Goal: Information Seeking & Learning: Learn about a topic

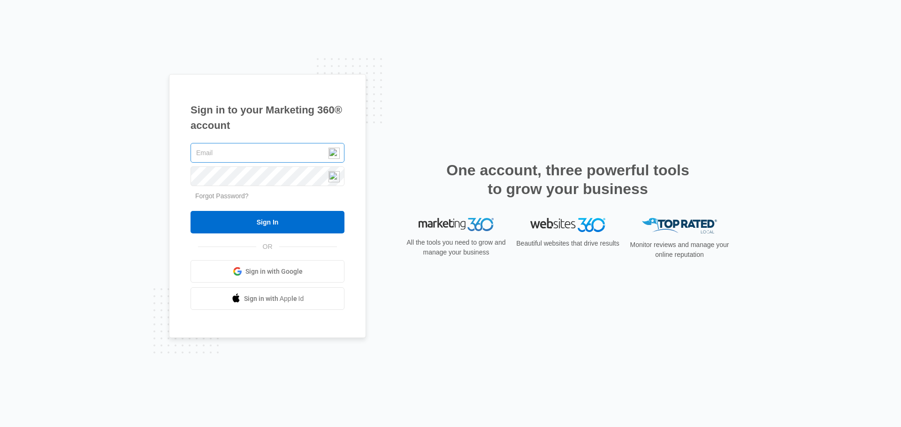
click at [300, 150] on input "text" at bounding box center [267, 153] width 154 height 20
click at [268, 155] on input "text" at bounding box center [267, 153] width 154 height 20
click at [337, 152] on img at bounding box center [333, 153] width 11 height 11
type input "[EMAIL_ADDRESS][DOMAIN_NAME]"
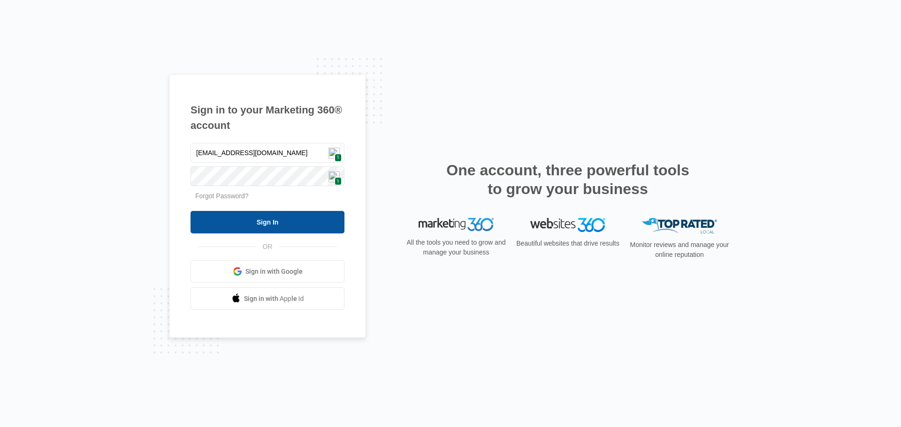
click at [289, 224] on input "Sign In" at bounding box center [267, 222] width 154 height 23
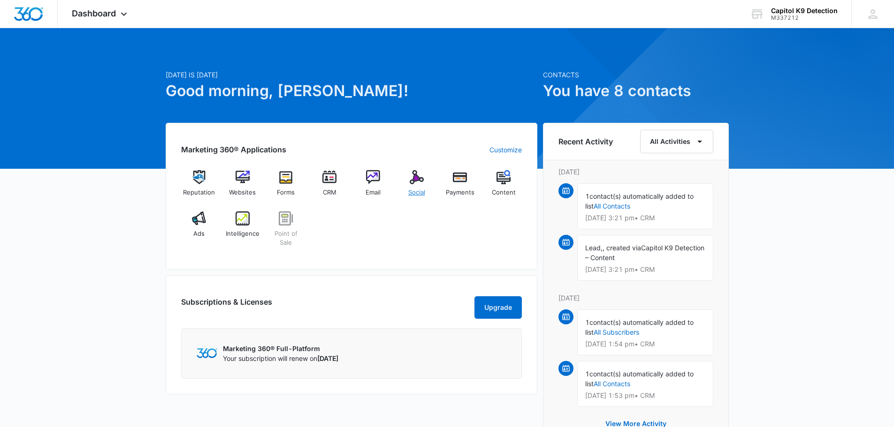
click at [421, 184] on img at bounding box center [417, 177] width 14 height 14
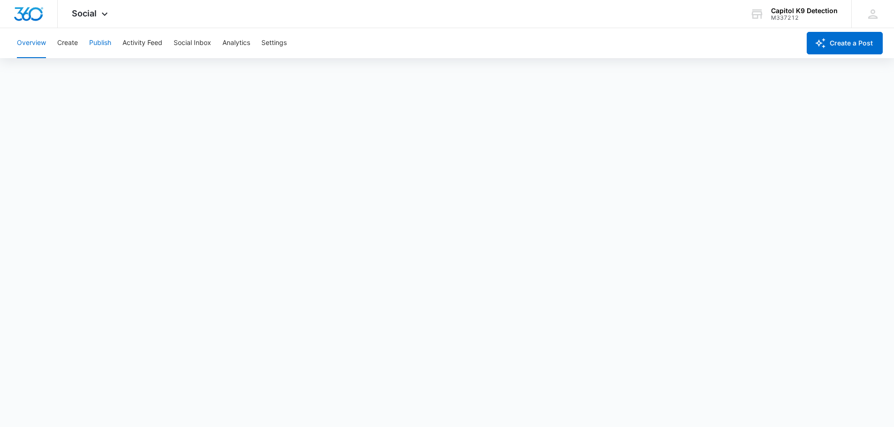
click at [101, 44] on button "Publish" at bounding box center [100, 43] width 22 height 30
click at [24, 41] on button "Overview" at bounding box center [31, 43] width 29 height 30
click at [99, 15] on icon at bounding box center [104, 16] width 11 height 11
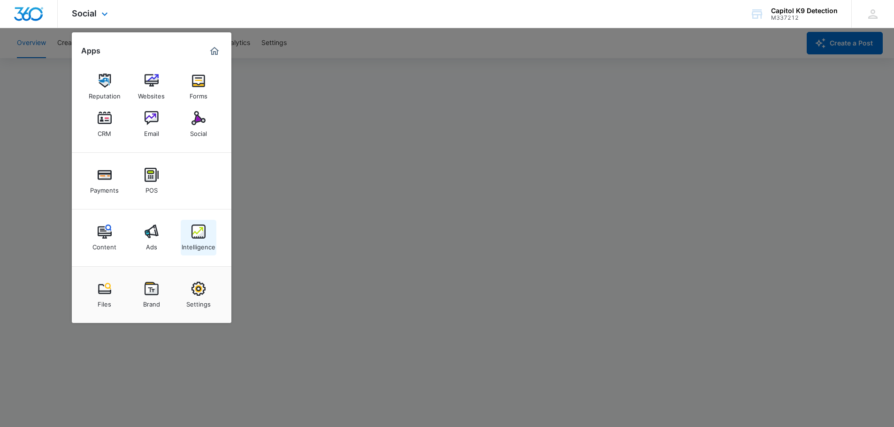
click at [208, 239] on div "Intelligence" at bounding box center [199, 245] width 34 height 12
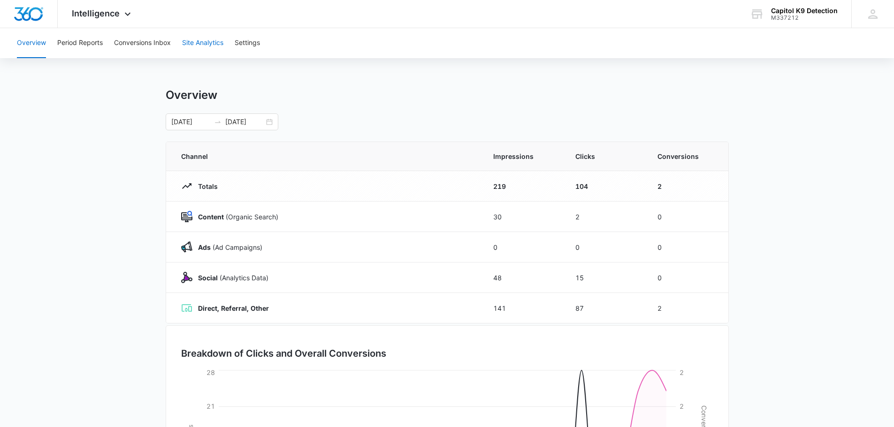
click at [193, 43] on button "Site Analytics" at bounding box center [202, 43] width 41 height 30
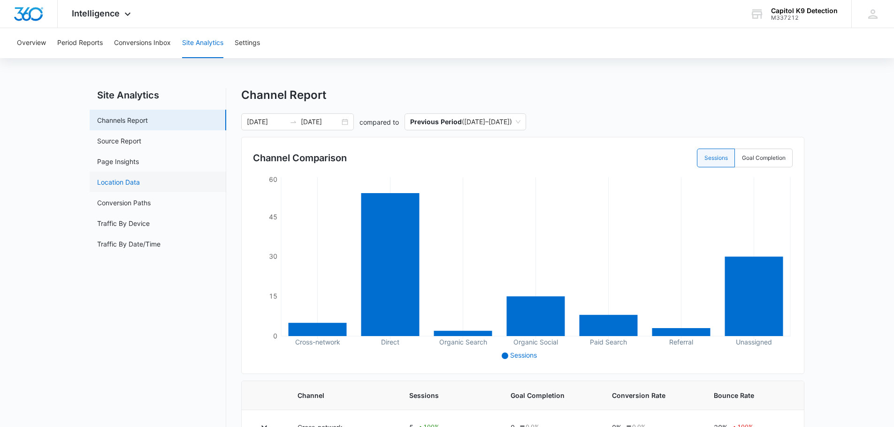
click at [120, 182] on link "Location Data" at bounding box center [118, 182] width 43 height 10
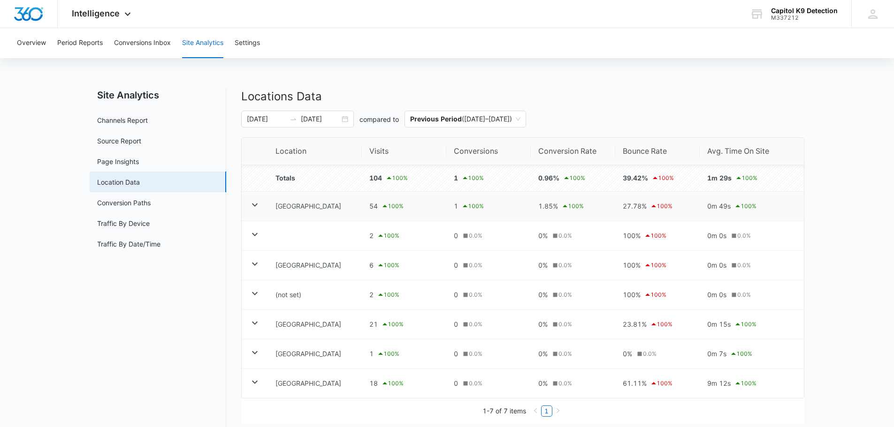
click at [251, 206] on icon at bounding box center [254, 204] width 11 height 11
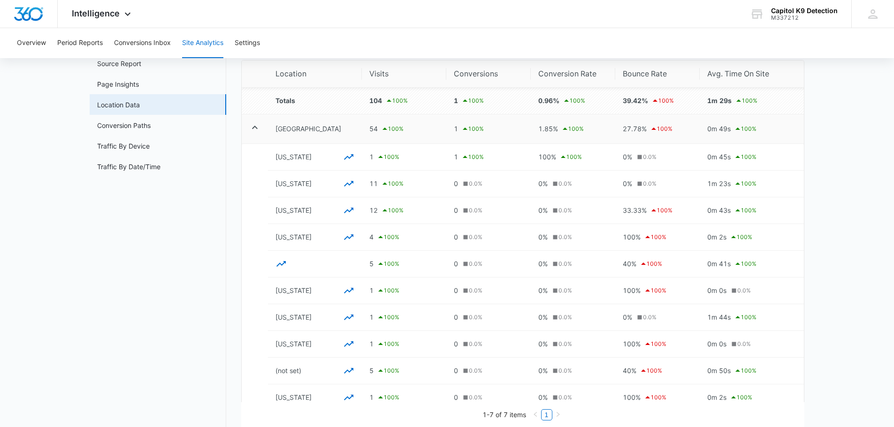
scroll to position [94, 0]
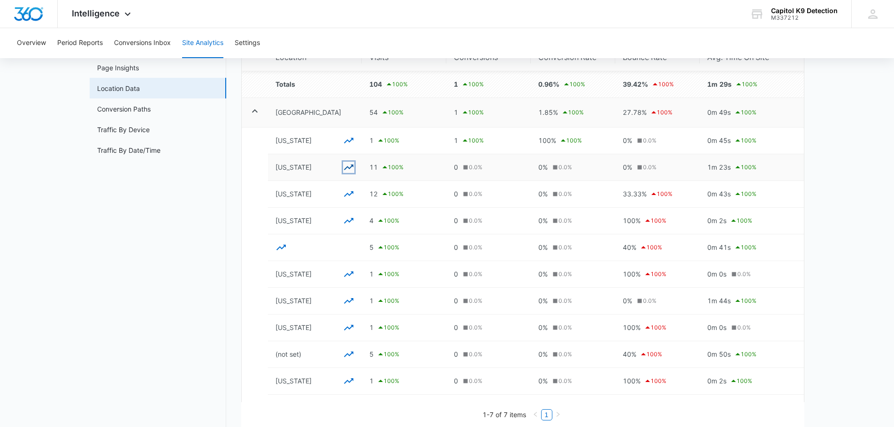
click at [344, 168] on icon "button" at bounding box center [348, 167] width 11 height 11
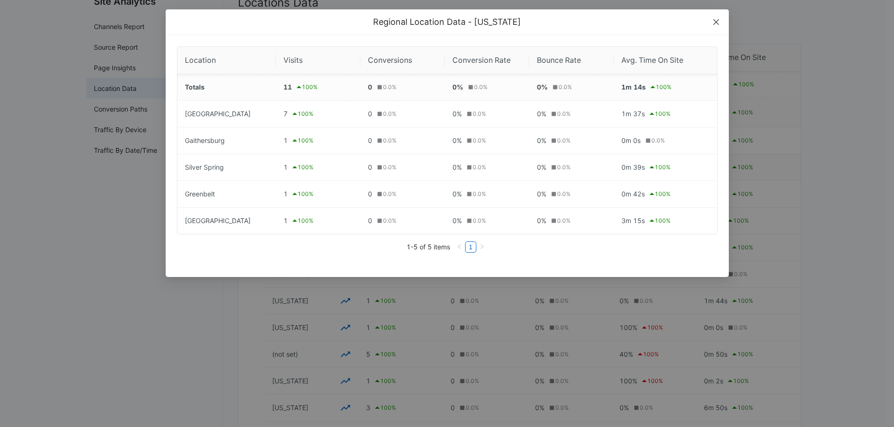
click at [717, 20] on icon "close" at bounding box center [716, 22] width 8 height 8
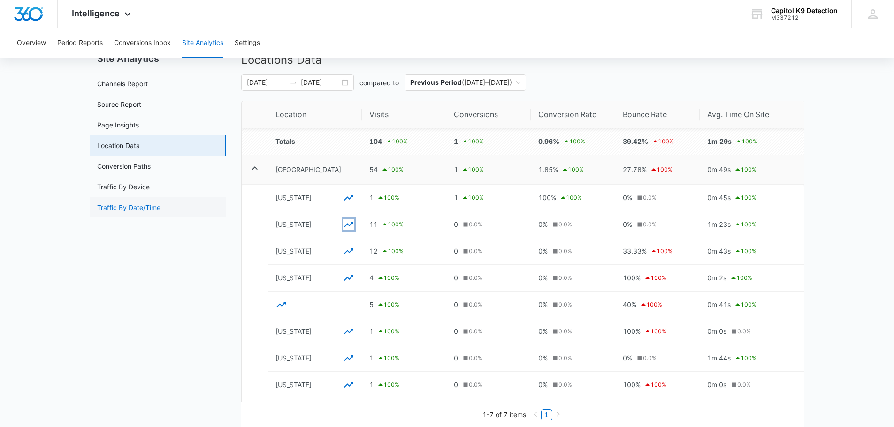
scroll to position [0, 0]
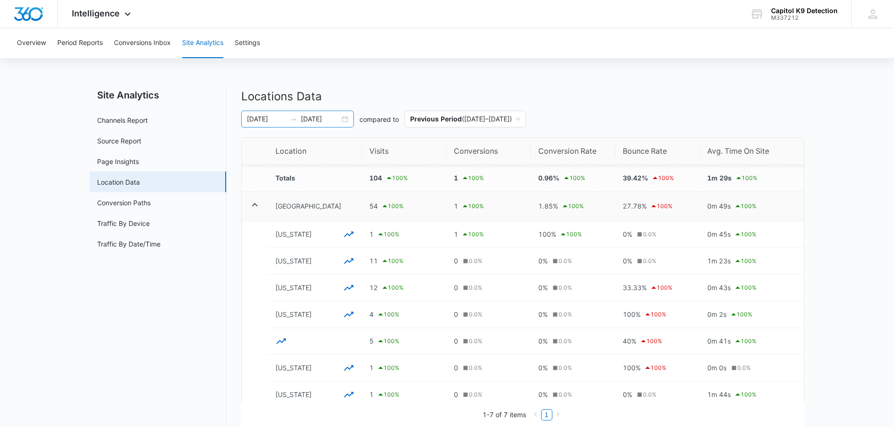
click at [272, 118] on input "08/24/2025" at bounding box center [266, 119] width 39 height 10
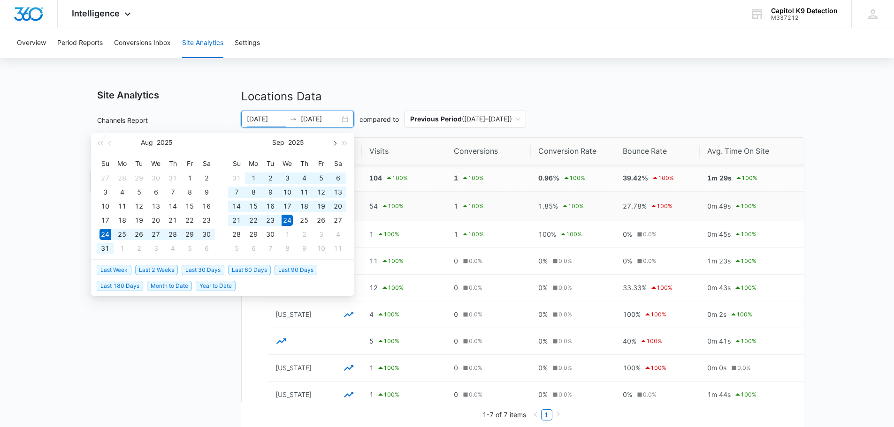
click at [335, 143] on span "button" at bounding box center [334, 143] width 5 height 5
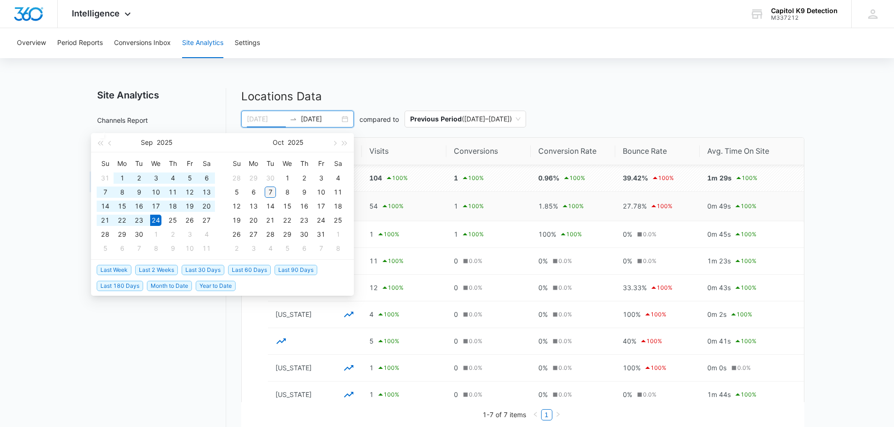
type input "10/07/2025"
click at [272, 192] on div "7" at bounding box center [270, 192] width 11 height 11
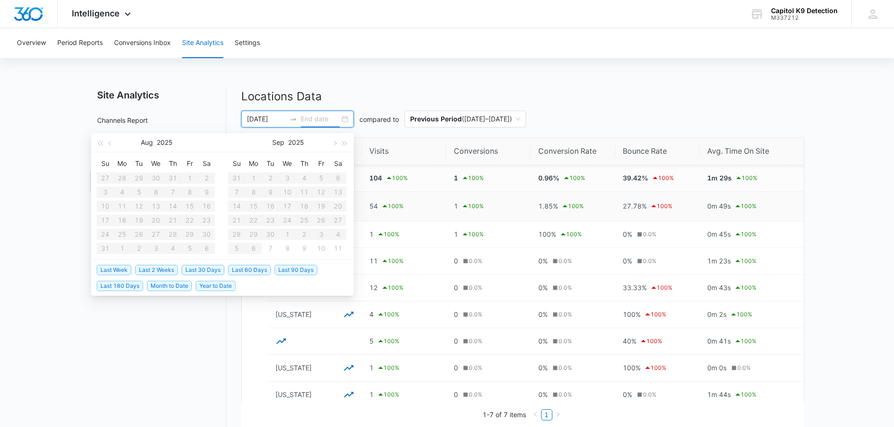
click at [308, 116] on input at bounding box center [320, 119] width 39 height 10
click at [335, 145] on button "button" at bounding box center [334, 142] width 10 height 19
type input "10/07/2025"
click at [270, 191] on div "7" at bounding box center [270, 192] width 11 height 11
type input "08/24/2025"
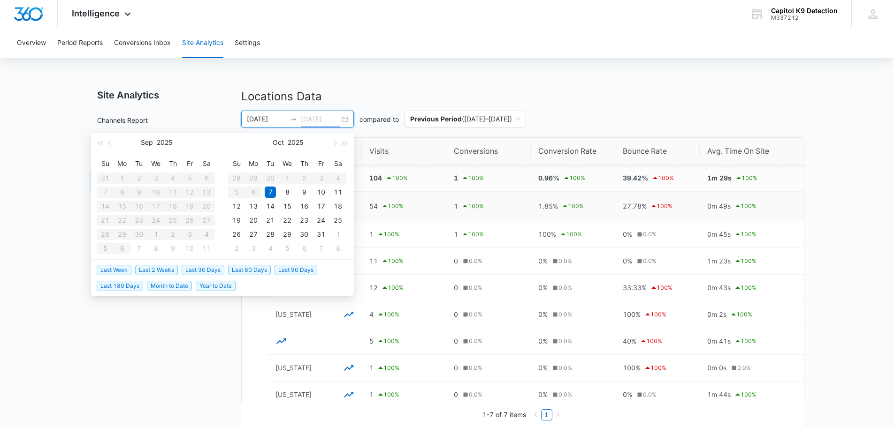
type input "09/24/2025"
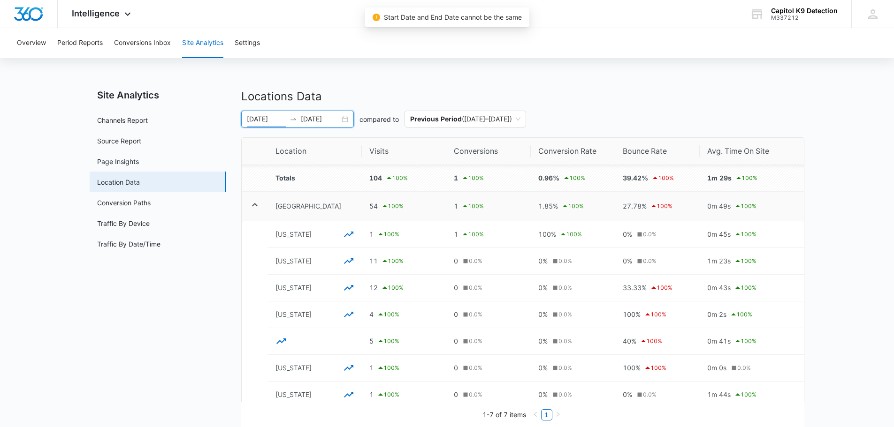
click at [275, 121] on input "08/24/2025" at bounding box center [266, 119] width 39 height 10
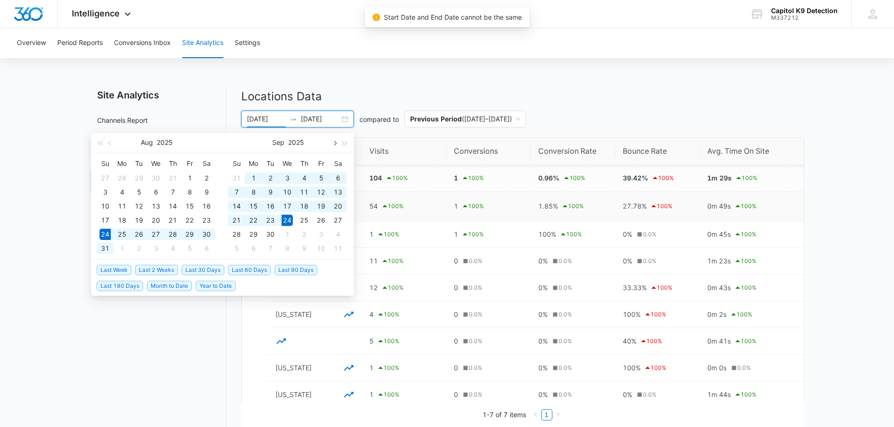
click at [334, 143] on span "button" at bounding box center [334, 143] width 5 height 5
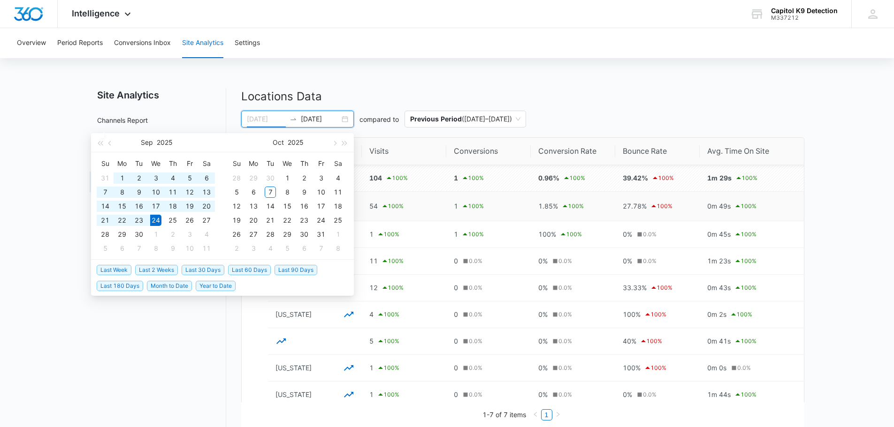
type input "09/24/2025"
click at [160, 221] on div "24" at bounding box center [155, 220] width 11 height 11
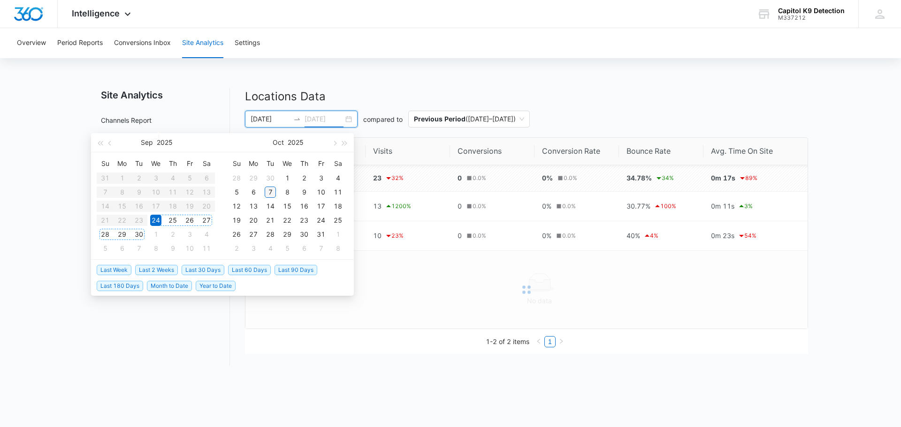
type input "10/07/2025"
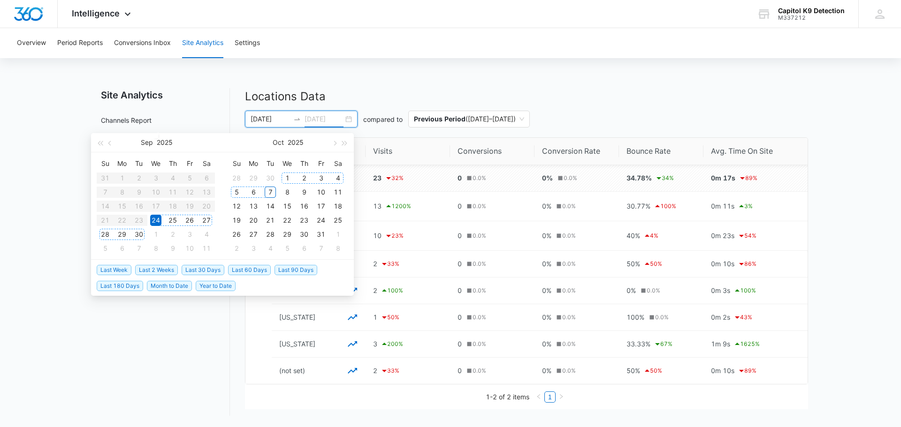
click at [272, 192] on div "7" at bounding box center [270, 192] width 11 height 11
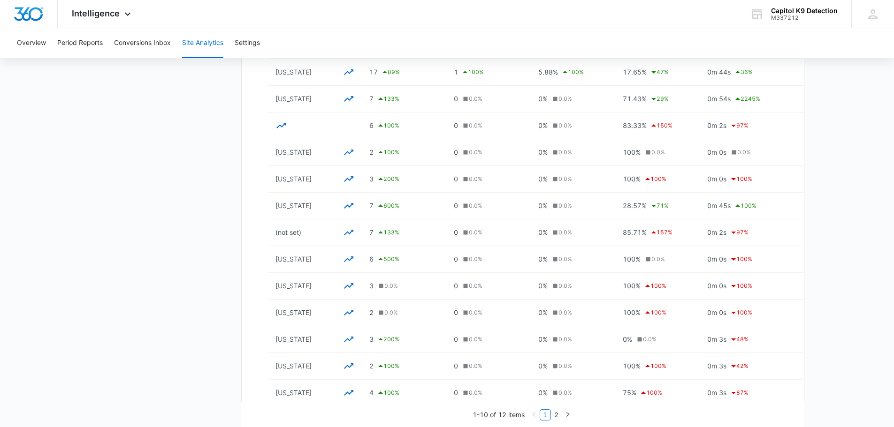
scroll to position [235, 0]
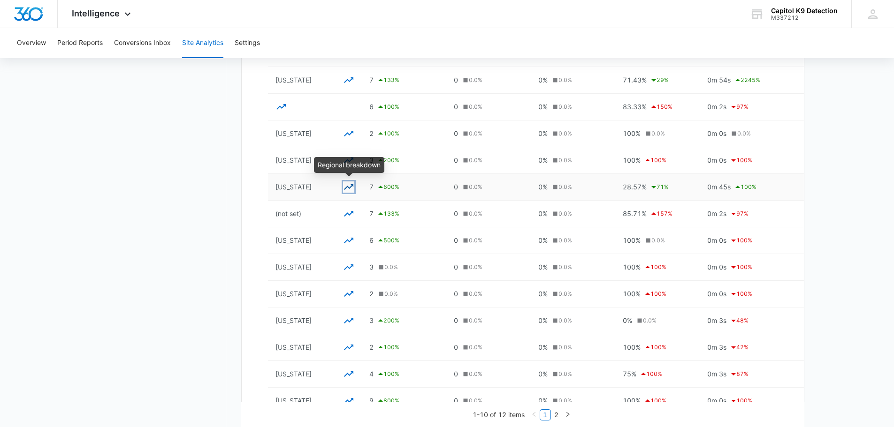
click at [351, 184] on icon "button" at bounding box center [348, 187] width 11 height 11
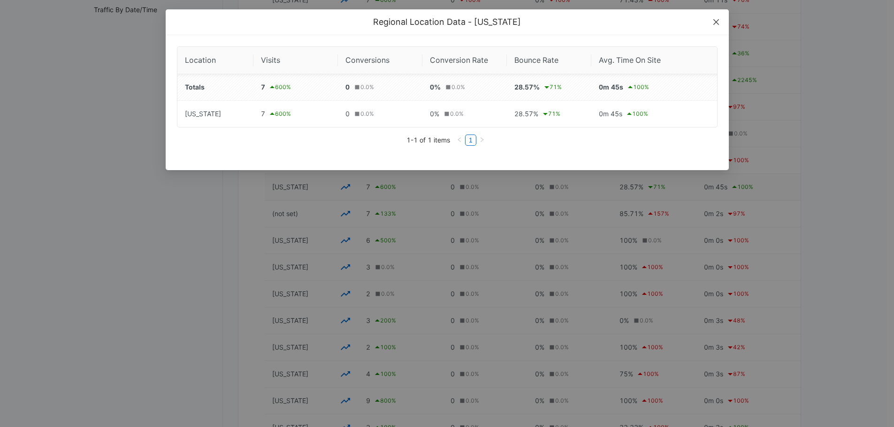
click at [717, 21] on icon "close" at bounding box center [716, 22] width 6 height 6
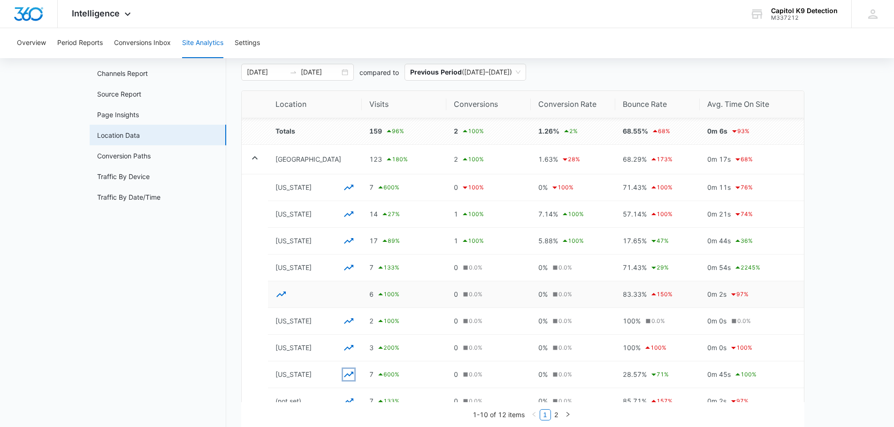
scroll to position [0, 0]
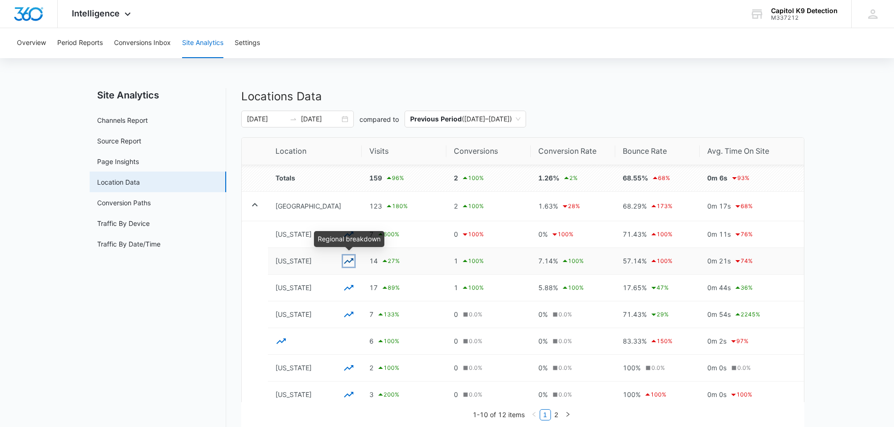
click at [348, 260] on icon "button" at bounding box center [348, 261] width 11 height 11
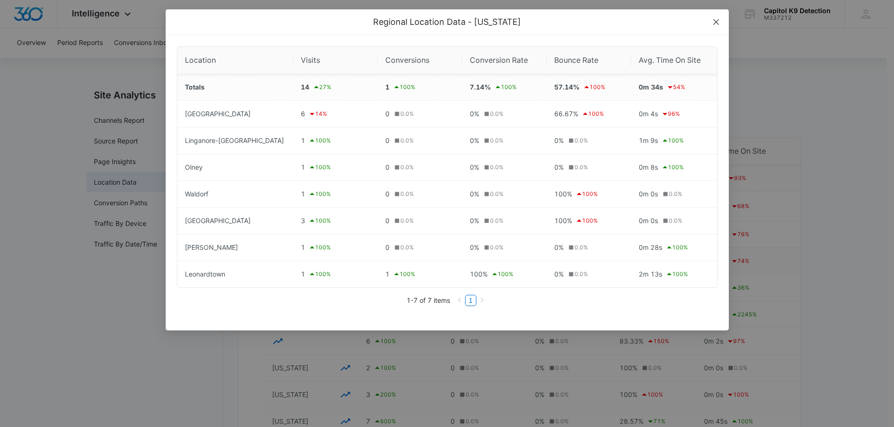
click at [715, 23] on icon "close" at bounding box center [716, 22] width 6 height 6
